Goal: Task Accomplishment & Management: Use online tool/utility

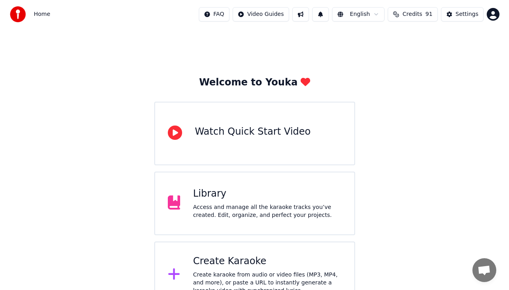
scroll to position [18, 0]
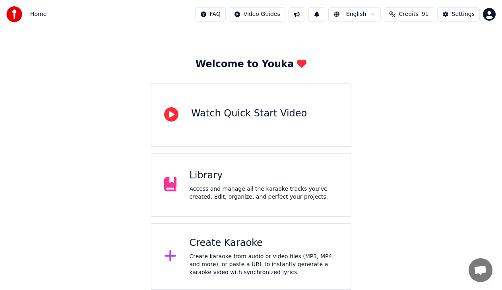
click at [221, 245] on div "Create Karaoke" at bounding box center [263, 243] width 149 height 13
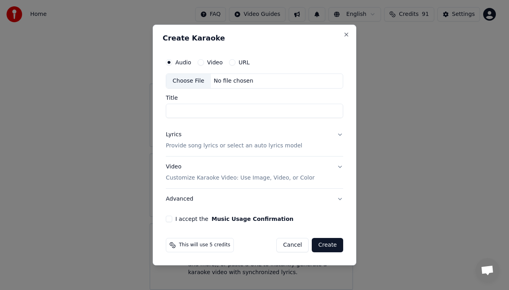
click at [188, 81] on div "Choose File" at bounding box center [188, 81] width 44 height 14
type input "**********"
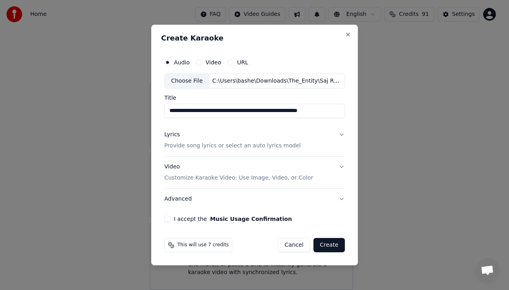
click at [199, 64] on button "Video" at bounding box center [199, 62] width 6 height 6
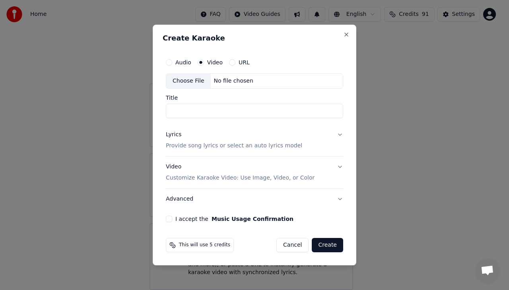
click at [230, 62] on button "URL" at bounding box center [232, 62] width 6 height 6
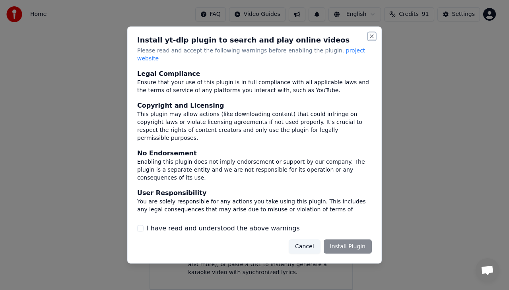
click at [370, 40] on button "Close" at bounding box center [371, 36] width 6 height 6
click at [371, 44] on h2 "Install yt-dlp plugin to search and play online videos" at bounding box center [254, 40] width 234 height 7
click at [369, 40] on button "Close" at bounding box center [371, 36] width 6 height 6
click at [309, 244] on button "Cancel" at bounding box center [303, 246] width 31 height 14
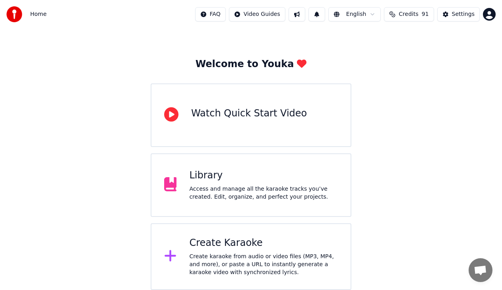
click at [208, 246] on div "Create Karaoke" at bounding box center [263, 243] width 149 height 13
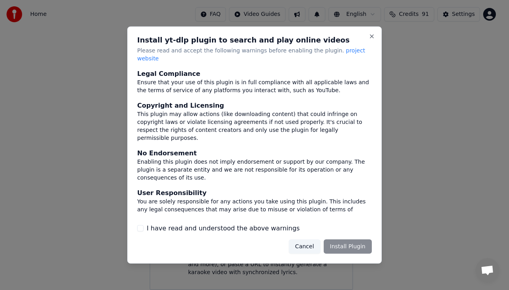
click at [305, 243] on button "Cancel" at bounding box center [303, 246] width 31 height 14
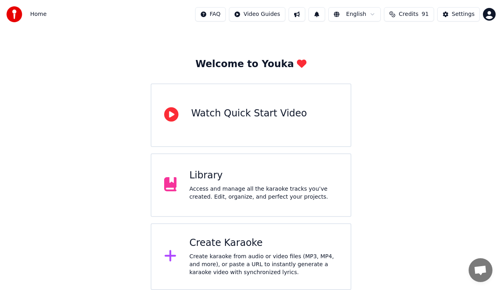
click at [210, 251] on div "Create Karaoke Create karaoke from audio or video files (MP3, MP4, and more), o…" at bounding box center [263, 257] width 149 height 40
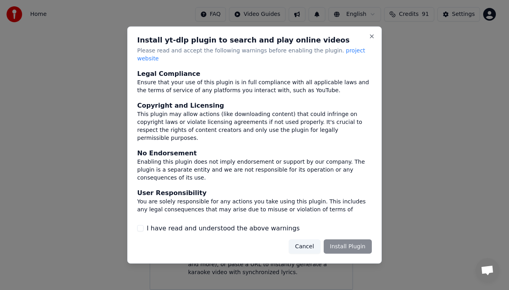
click at [351, 244] on div "Cancel Install Plugin" at bounding box center [329, 246] width 83 height 14
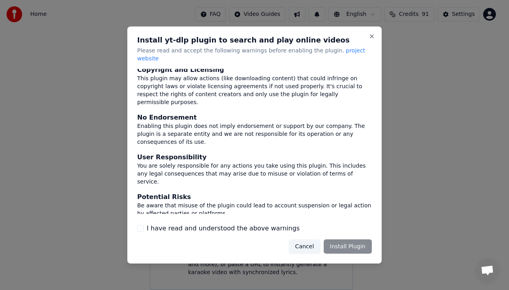
scroll to position [47, 0]
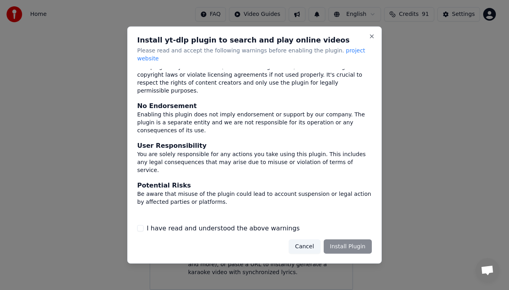
click at [141, 225] on button "I have read and understood the above warnings" at bounding box center [140, 228] width 6 height 6
click at [343, 242] on button "Install Plugin" at bounding box center [347, 246] width 48 height 14
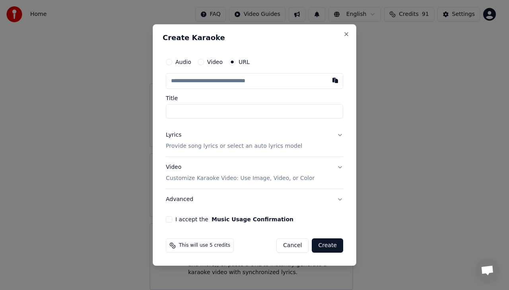
click at [191, 82] on input "text" at bounding box center [254, 81] width 177 height 16
click at [201, 62] on button "Video" at bounding box center [200, 62] width 6 height 6
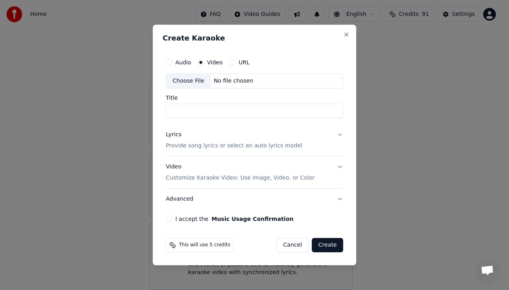
click at [195, 81] on div "Choose File" at bounding box center [188, 81] width 44 height 14
type input "**********"
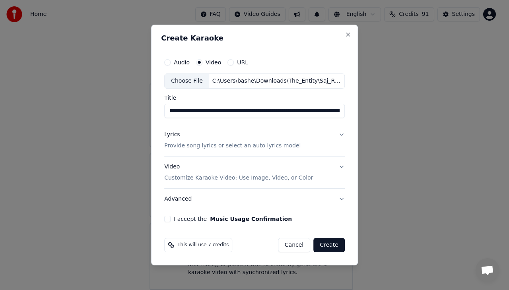
click at [212, 147] on p "Provide song lyrics or select an auto lyrics model" at bounding box center [232, 146] width 136 height 8
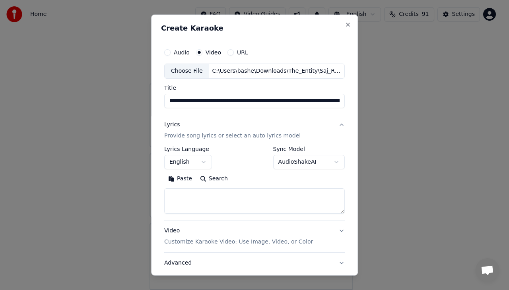
click at [179, 179] on button "Paste" at bounding box center [180, 178] width 32 height 13
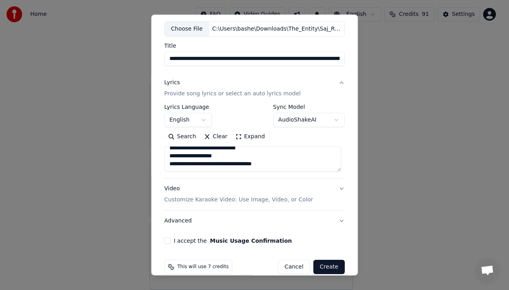
scroll to position [54, 0]
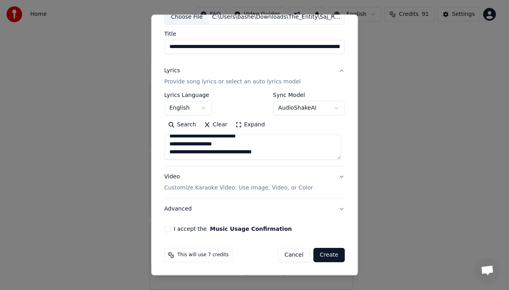
click at [179, 192] on button "Video Customize Karaoke Video: Use Image, Video, or Color" at bounding box center [254, 182] width 180 height 32
type textarea "**********"
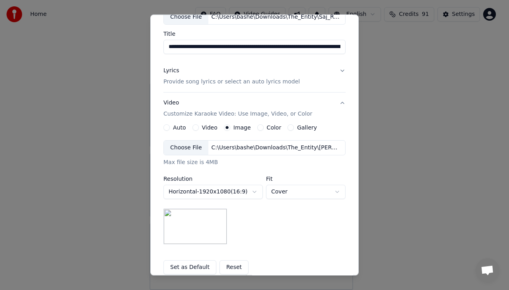
click at [188, 228] on img at bounding box center [195, 227] width 64 height 36
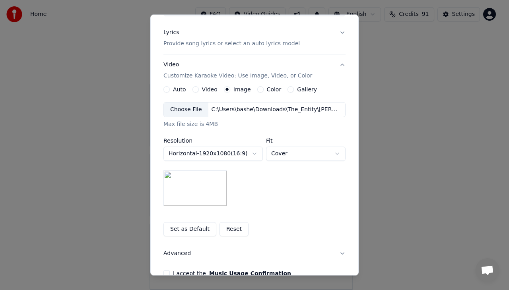
scroll to position [93, 0]
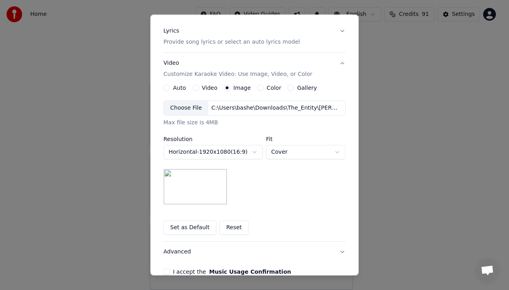
click at [190, 229] on button "Set as Default" at bounding box center [189, 228] width 53 height 14
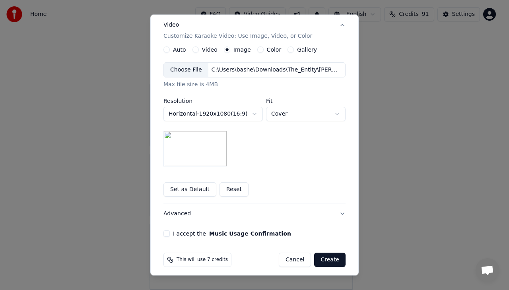
scroll to position [136, 0]
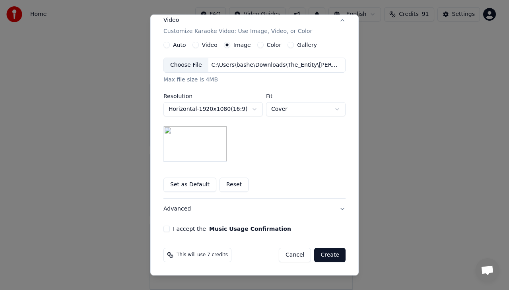
click at [167, 228] on div "I accept the Music Usage Confirmation" at bounding box center [254, 229] width 182 height 6
click at [163, 229] on button "I accept the Music Usage Confirmation" at bounding box center [166, 229] width 6 height 6
click at [328, 251] on button "Create" at bounding box center [329, 255] width 31 height 14
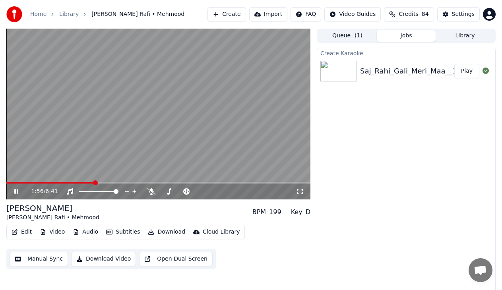
click at [18, 188] on div "1:56 / 6:41" at bounding box center [159, 192] width 298 height 8
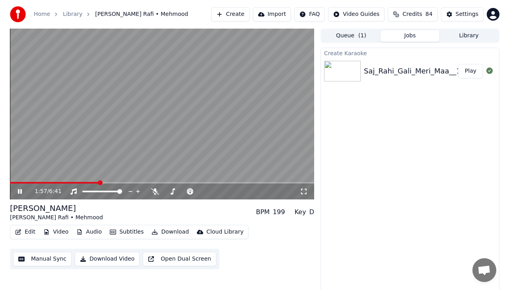
scroll to position [4, 0]
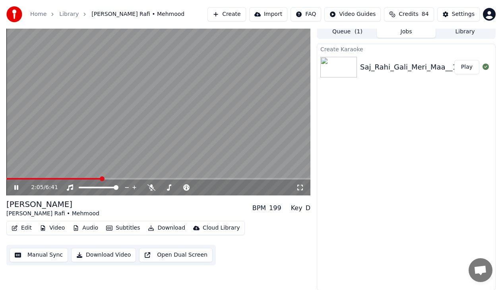
click at [15, 228] on icon "button" at bounding box center [15, 228] width 6 height 6
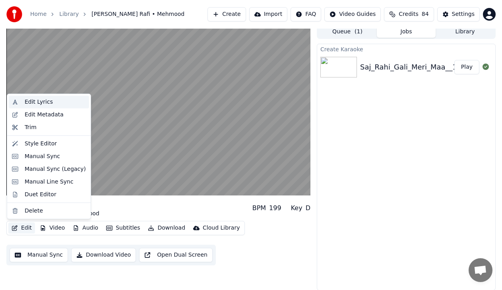
click at [37, 101] on div "Edit Lyrics" at bounding box center [39, 102] width 28 height 8
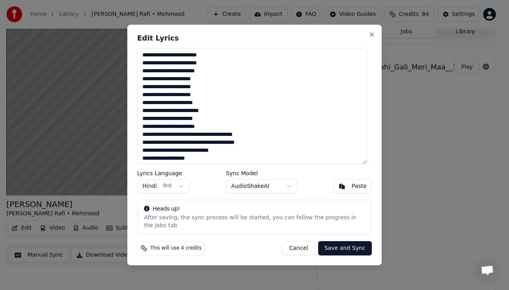
scroll to position [368, 0]
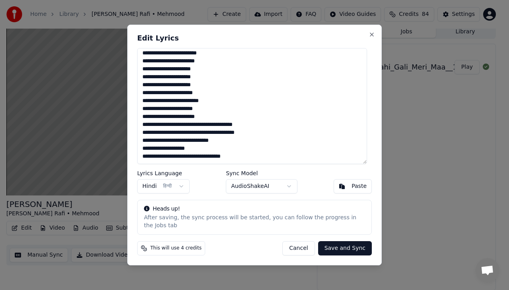
drag, startPoint x: 272, startPoint y: 155, endPoint x: 212, endPoint y: 148, distance: 60.4
click at [212, 148] on textarea at bounding box center [252, 106] width 230 height 116
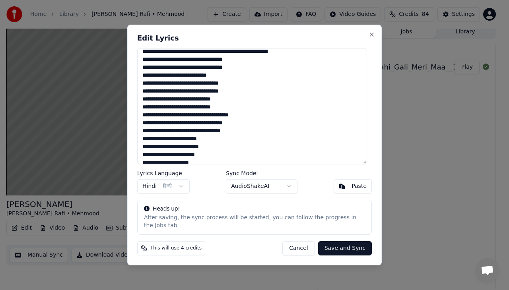
scroll to position [0, 0]
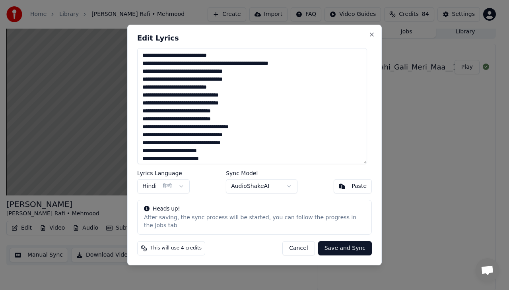
drag, startPoint x: 250, startPoint y: 159, endPoint x: 145, endPoint y: 51, distance: 150.3
click at [145, 51] on div "Edit Lyrics Lyrics Language Hindi हिन्दी Sync Model AudioShakeAI Paste Heads up…" at bounding box center [254, 145] width 254 height 241
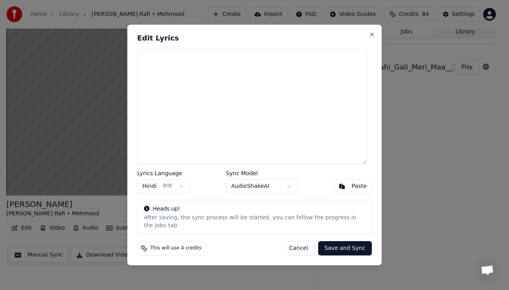
click at [361, 190] on div "Paste" at bounding box center [358, 186] width 15 height 8
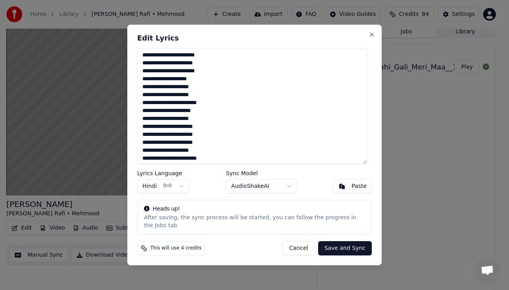
scroll to position [447, 0]
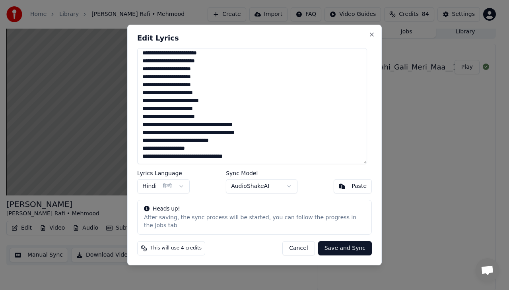
click at [349, 245] on button "Save and Sync" at bounding box center [345, 248] width 54 height 14
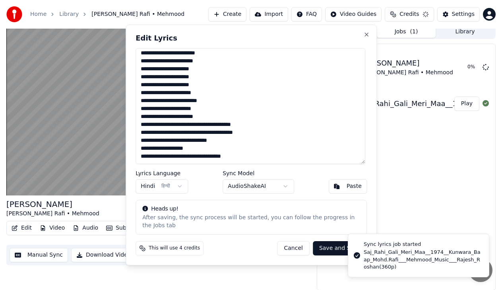
type textarea "**********"
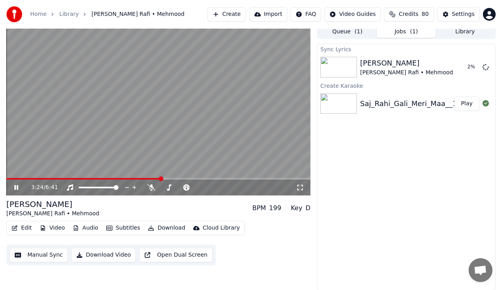
click at [15, 189] on icon at bounding box center [16, 187] width 4 height 5
click at [151, 186] on icon at bounding box center [151, 187] width 8 height 6
click at [18, 184] on div "5:40 / 6:41" at bounding box center [159, 188] width 298 height 8
click at [17, 188] on icon at bounding box center [16, 187] width 4 height 5
click at [25, 225] on button "Edit" at bounding box center [21, 227] width 27 height 11
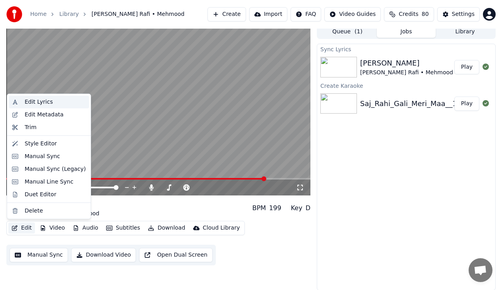
click at [43, 104] on div "Edit Lyrics" at bounding box center [39, 102] width 28 height 8
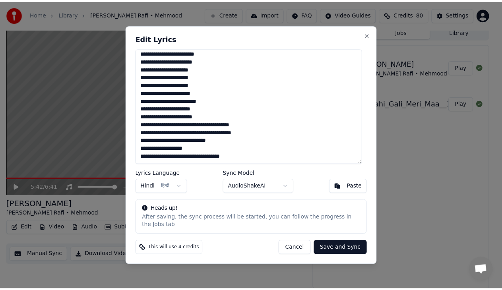
scroll to position [248, 0]
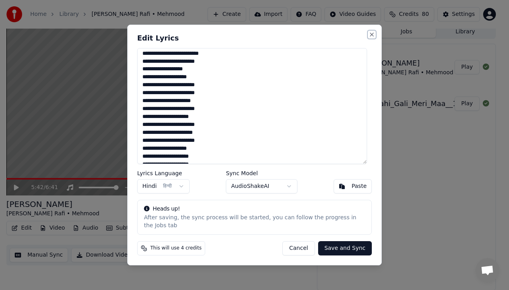
click at [371, 38] on button "Close" at bounding box center [371, 34] width 6 height 6
type textarea "**********"
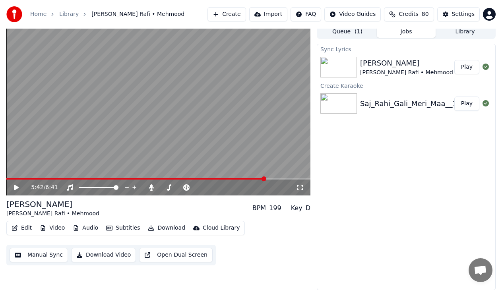
drag, startPoint x: 265, startPoint y: 176, endPoint x: 174, endPoint y: 176, distance: 91.4
click at [174, 176] on video at bounding box center [158, 110] width 304 height 171
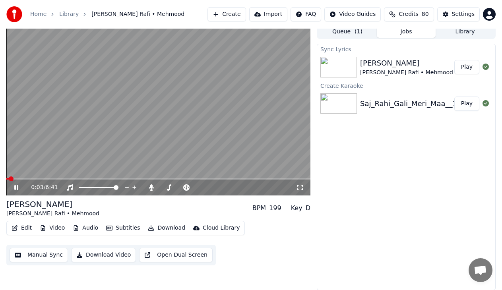
click at [9, 177] on span at bounding box center [11, 178] width 5 height 5
click at [17, 186] on icon at bounding box center [16, 187] width 4 height 5
click at [9, 176] on span at bounding box center [11, 178] width 5 height 5
click at [17, 186] on icon at bounding box center [22, 187] width 18 height 6
click at [17, 186] on icon at bounding box center [16, 187] width 4 height 5
